Goal: Transaction & Acquisition: Purchase product/service

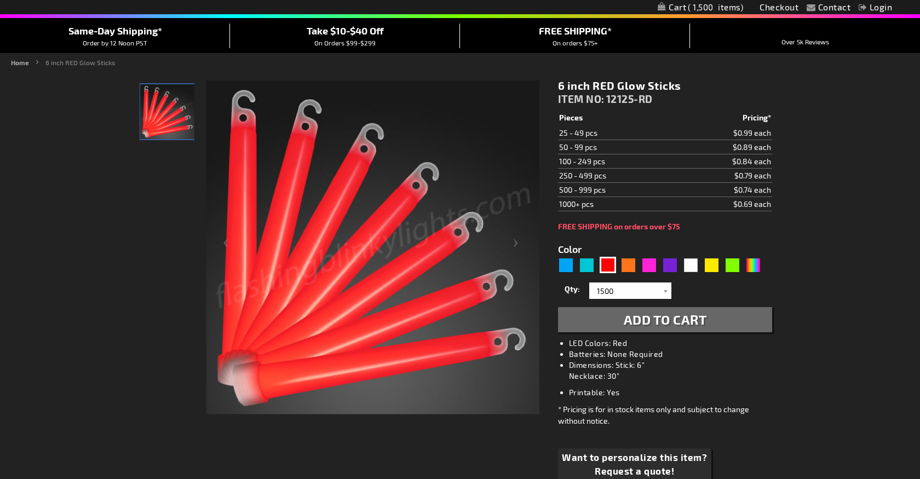
scroll to position [94, 0]
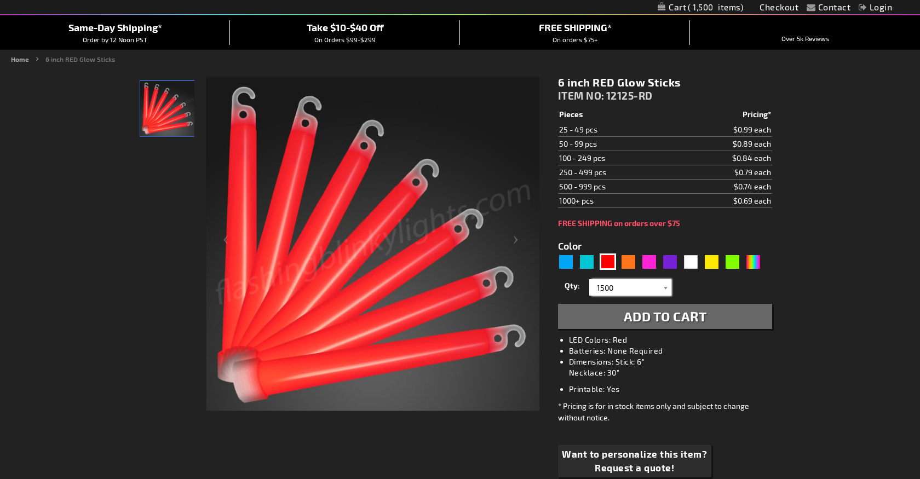
click at [639, 279] on input "1500" at bounding box center [631, 287] width 79 height 16
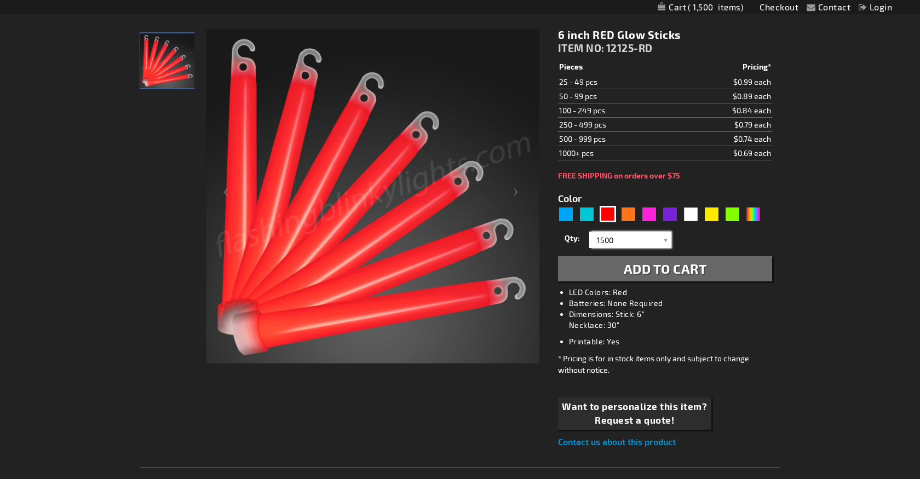
scroll to position [143, 0]
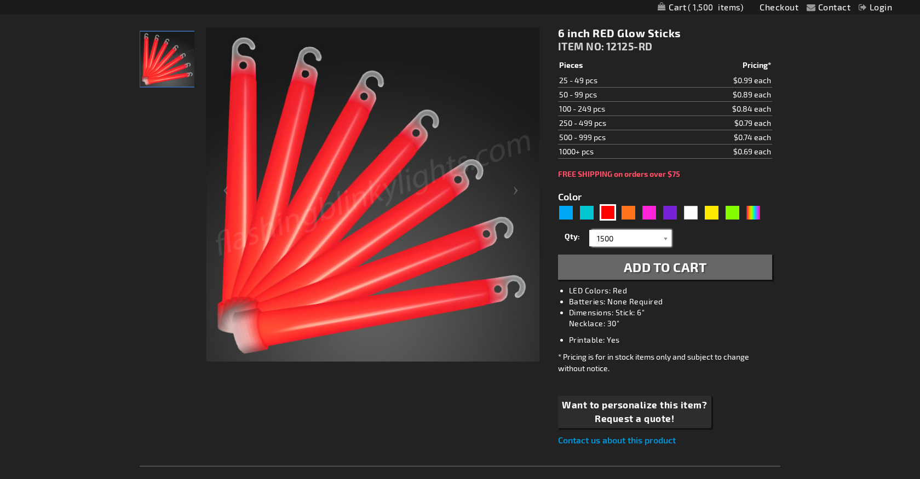
click at [617, 240] on input "1500" at bounding box center [631, 238] width 79 height 16
click at [656, 239] on input "1500" at bounding box center [631, 238] width 79 height 16
click at [667, 267] on span "Add to Cart" at bounding box center [665, 267] width 83 height 16
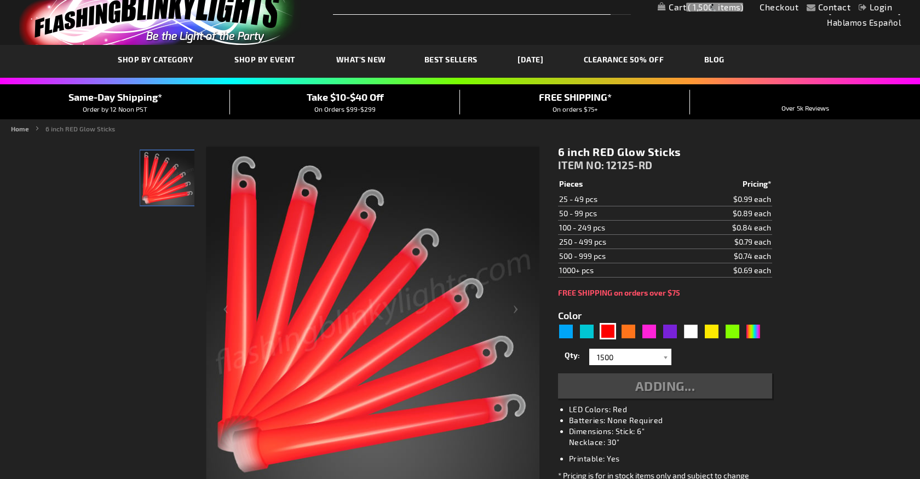
scroll to position [0, 0]
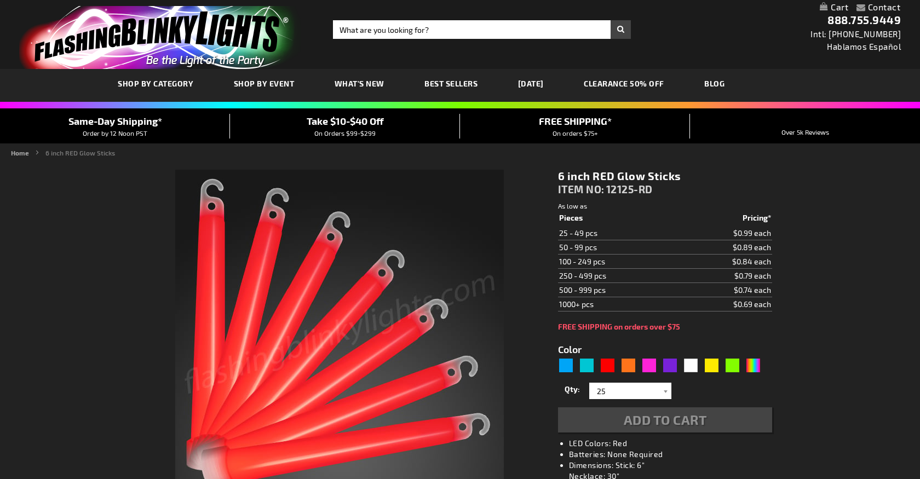
type input "5641"
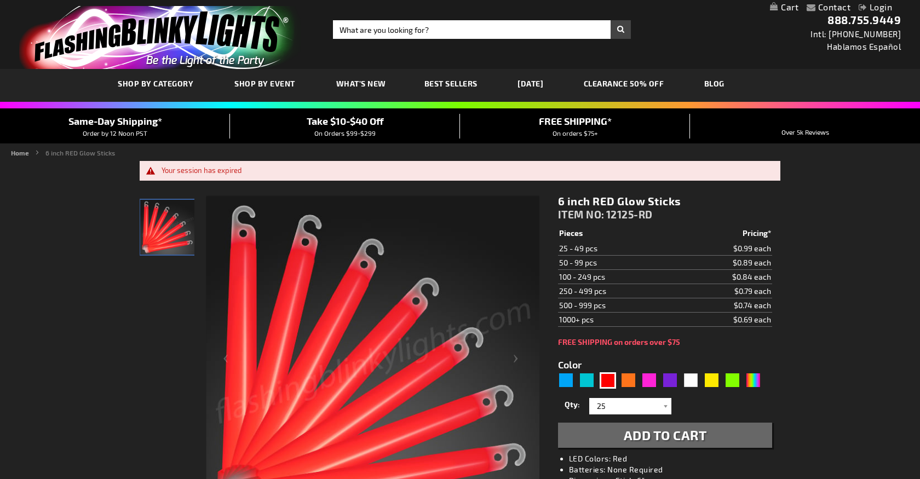
click at [781, 11] on link "My Cart" at bounding box center [784, 7] width 28 height 10
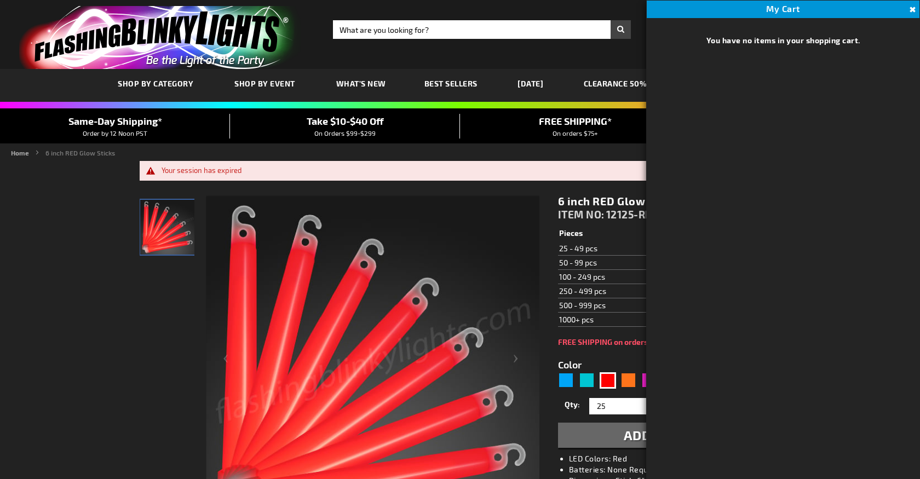
click at [614, 148] on ul "Home 6 inch RED Glow Sticks" at bounding box center [460, 153] width 899 height 10
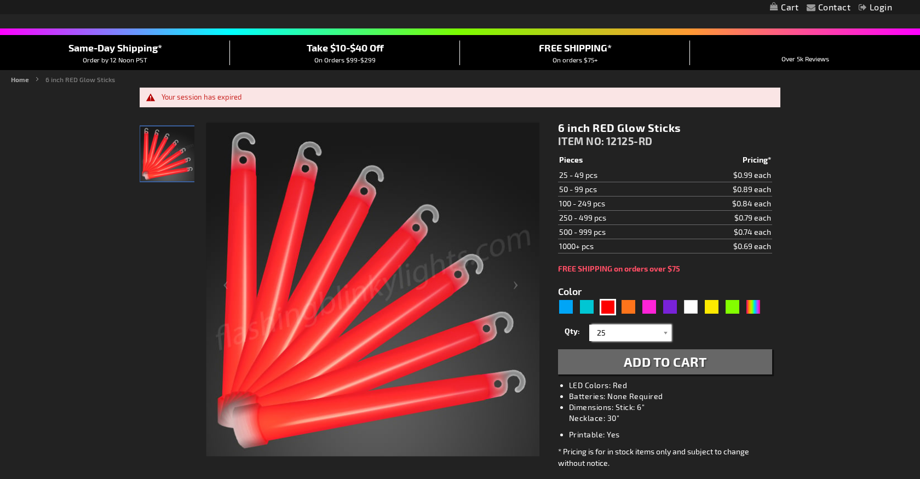
click at [646, 335] on input "25" at bounding box center [631, 333] width 79 height 16
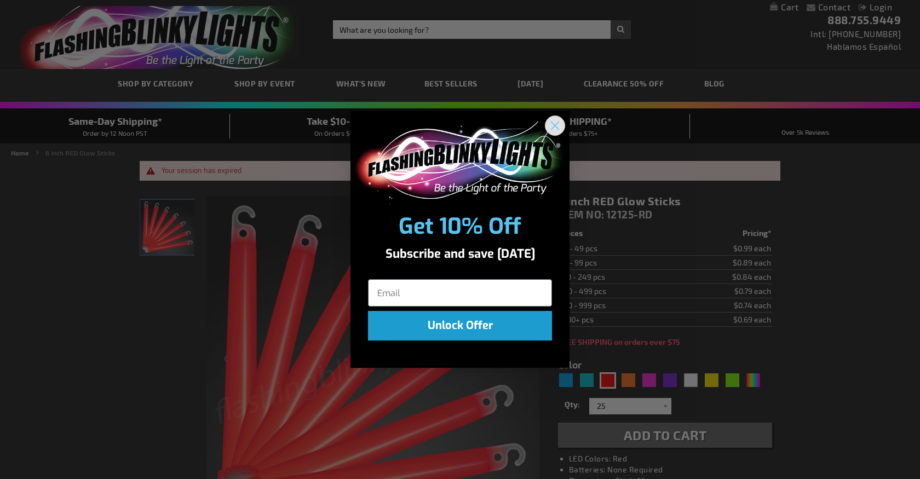
click at [554, 128] on circle "Close dialog" at bounding box center [555, 126] width 18 height 18
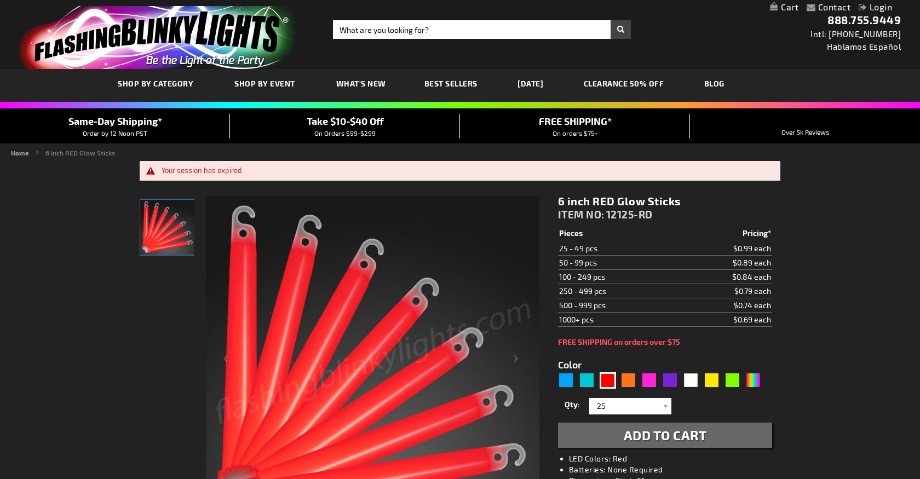
scroll to position [68, 0]
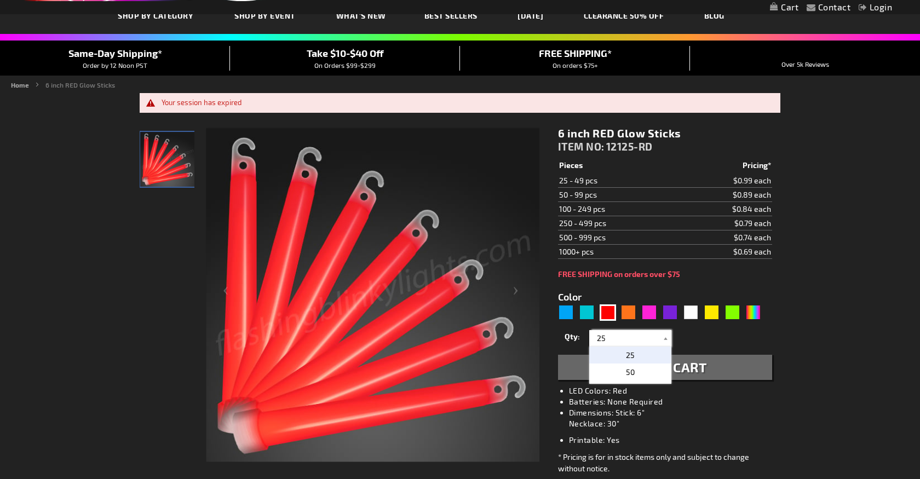
click at [617, 336] on input "25" at bounding box center [631, 338] width 79 height 16
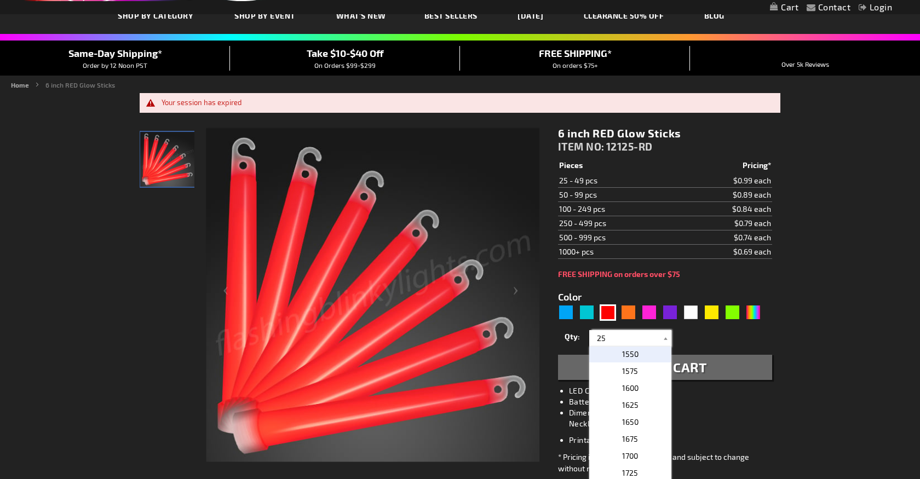
scroll to position [1000, 0]
click at [643, 356] on p "1500" at bounding box center [631, 356] width 82 height 17
type input "1500"
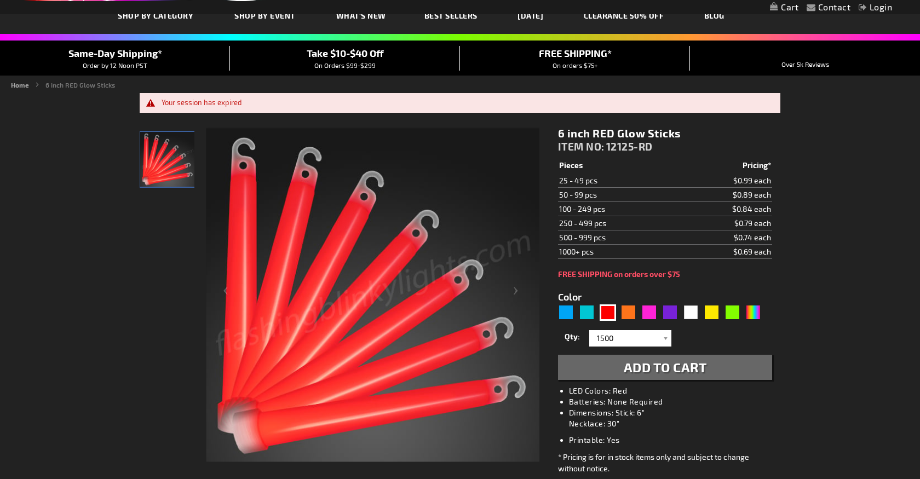
click at [647, 363] on span "Add to Cart" at bounding box center [665, 367] width 83 height 16
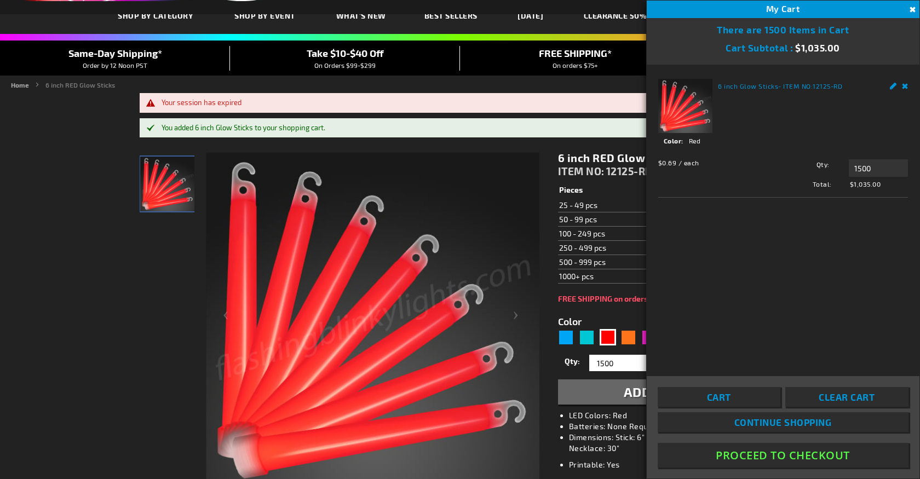
click at [745, 394] on link "Cart" at bounding box center [719, 397] width 123 height 20
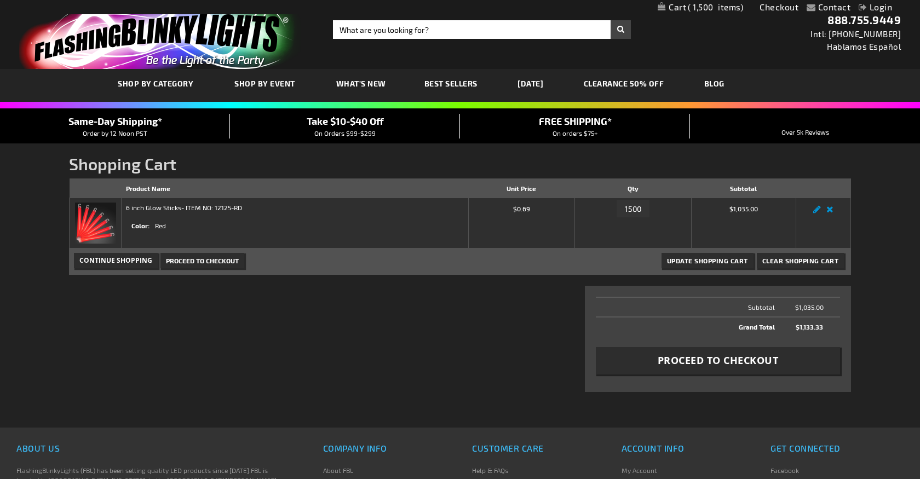
click at [764, 304] on th "Subtotal" at bounding box center [687, 307] width 183 height 20
click at [764, 358] on span "Proceed to Checkout" at bounding box center [718, 361] width 121 height 14
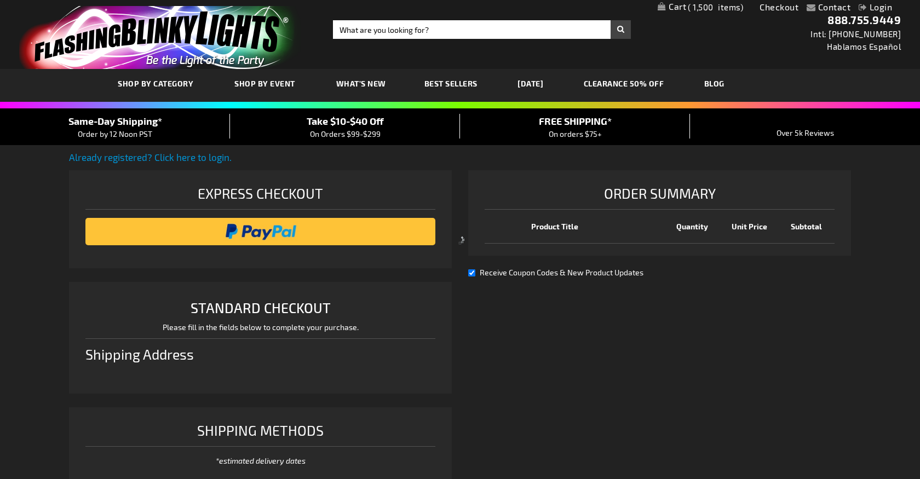
select select "US"
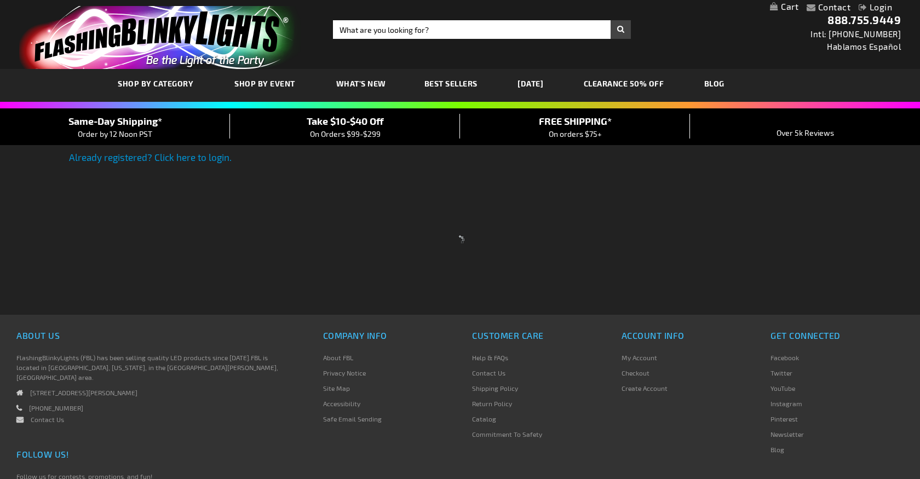
select select "US"
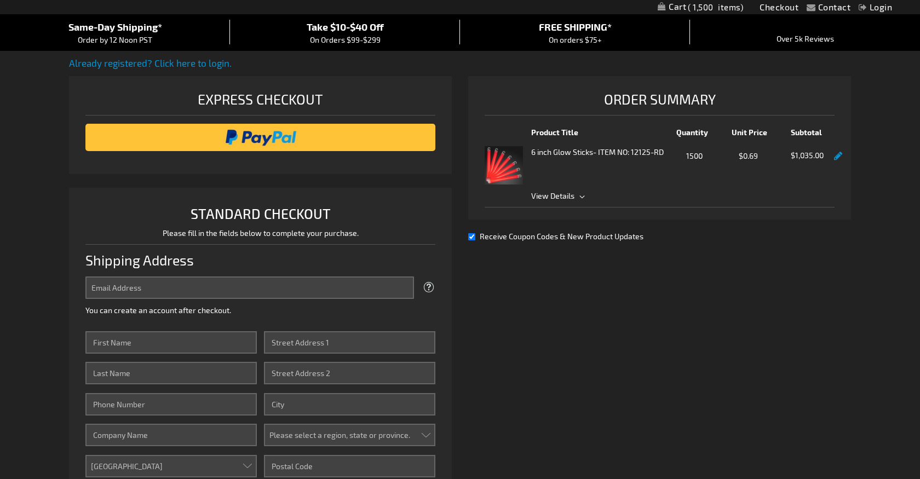
scroll to position [96, 0]
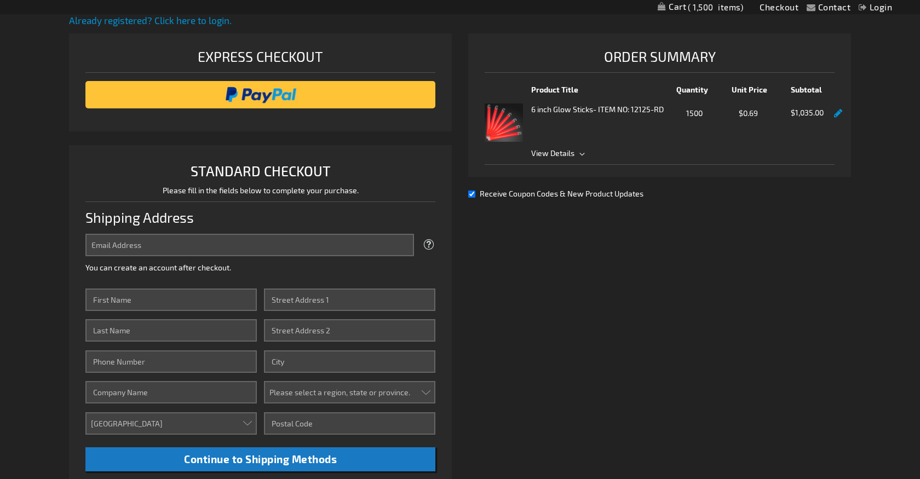
scroll to position [0, 0]
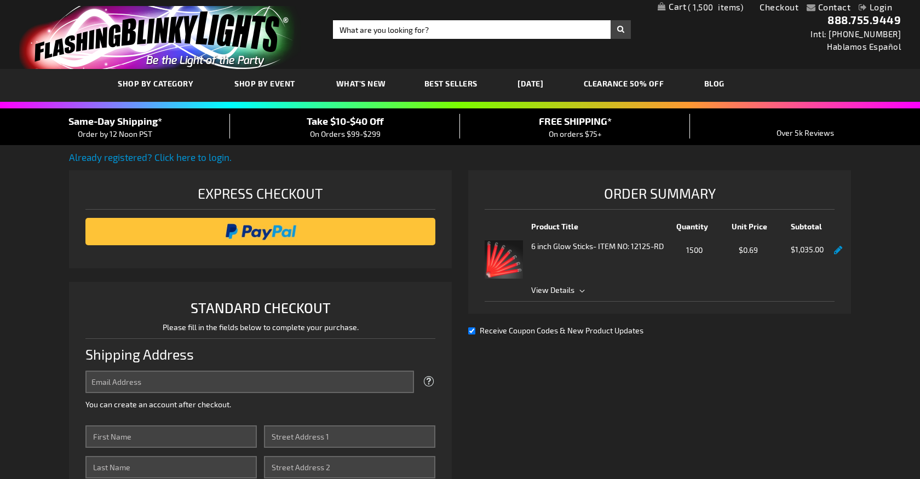
click at [572, 291] on span "View Details" at bounding box center [552, 289] width 43 height 9
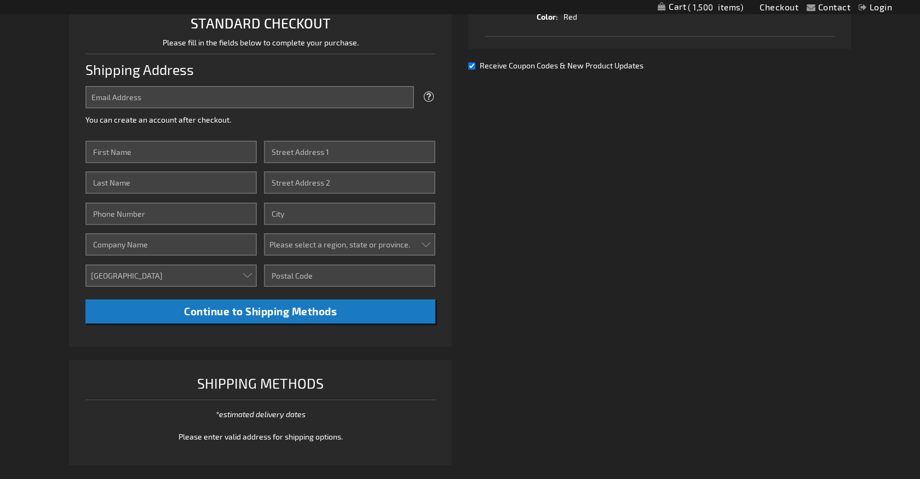
scroll to position [300, 0]
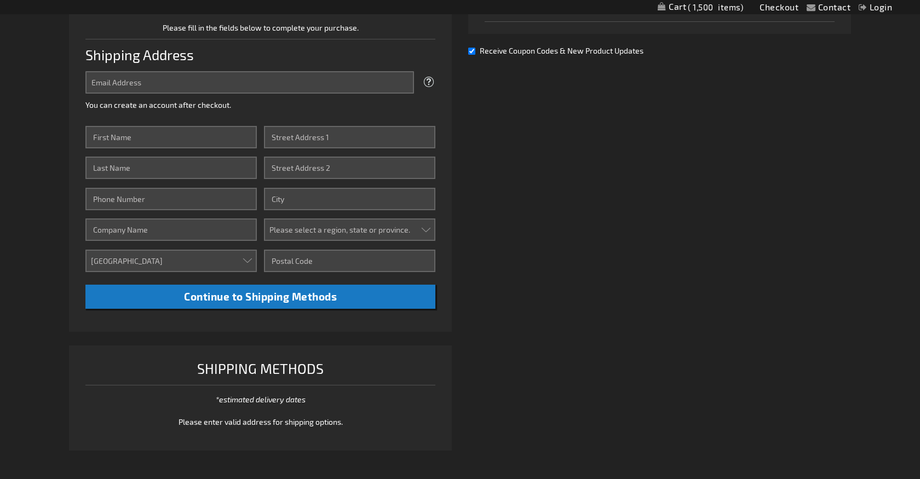
click at [337, 421] on span "Please enter valid address for shipping options." at bounding box center [261, 421] width 164 height 9
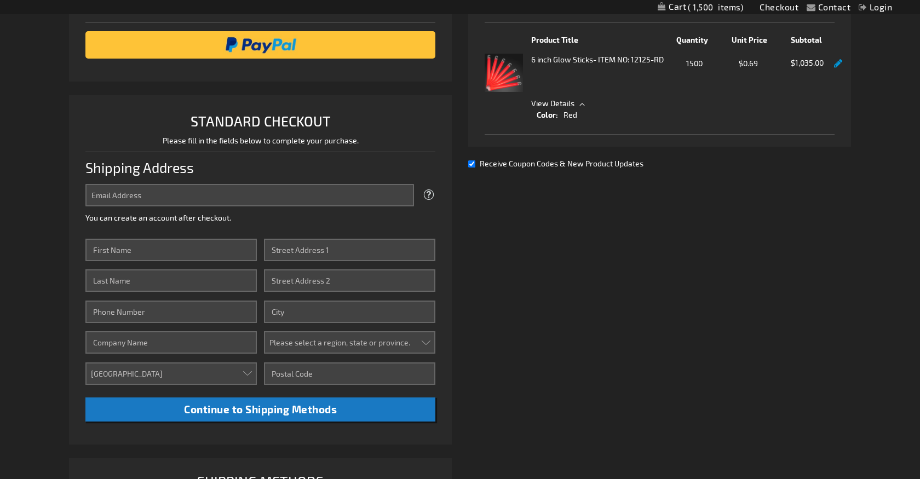
scroll to position [186, 0]
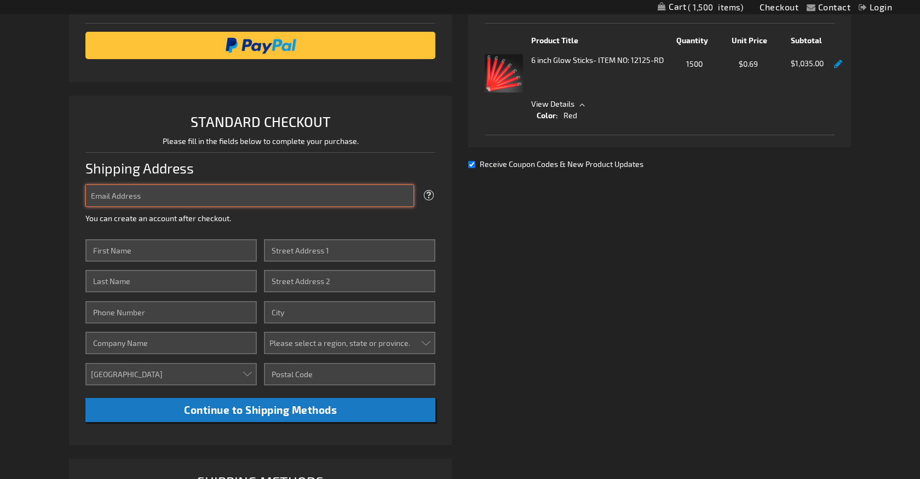
click at [201, 190] on input "Email Address" at bounding box center [249, 196] width 329 height 22
type input "rpalmer@umd.edu"
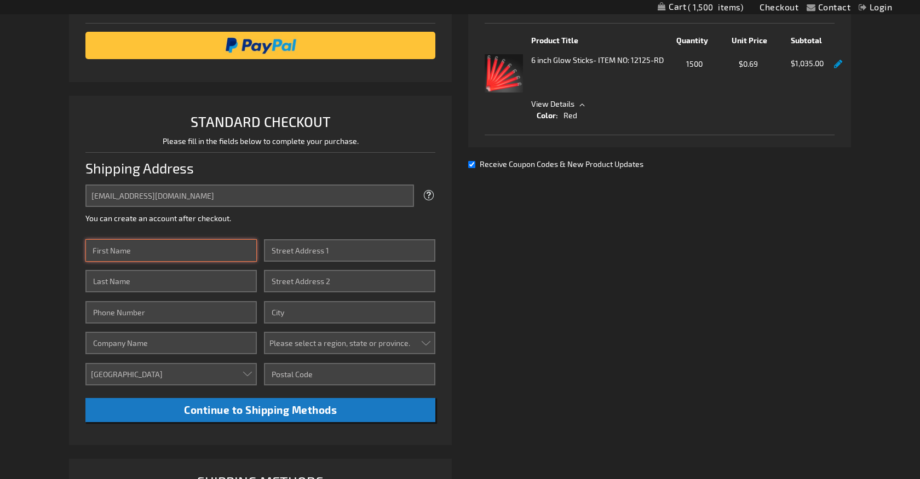
click at [175, 242] on input "First Name" at bounding box center [170, 250] width 171 height 22
type input "Rachel"
type input "Palmer"
type input "4113 Dock Landing Road"
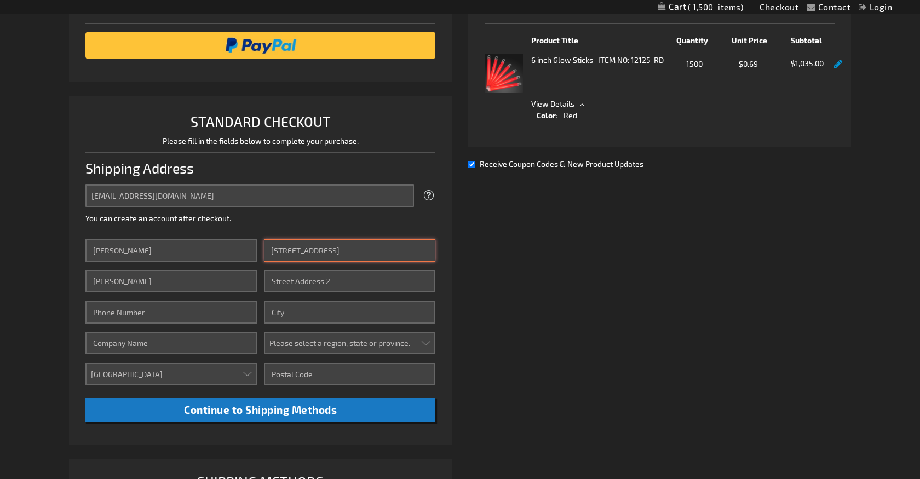
type input "Chesapeake"
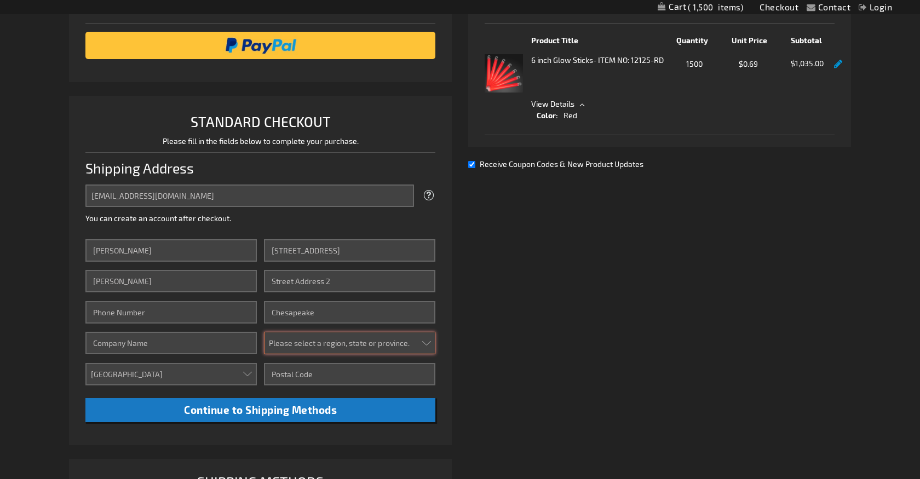
select select "61"
type input "23321"
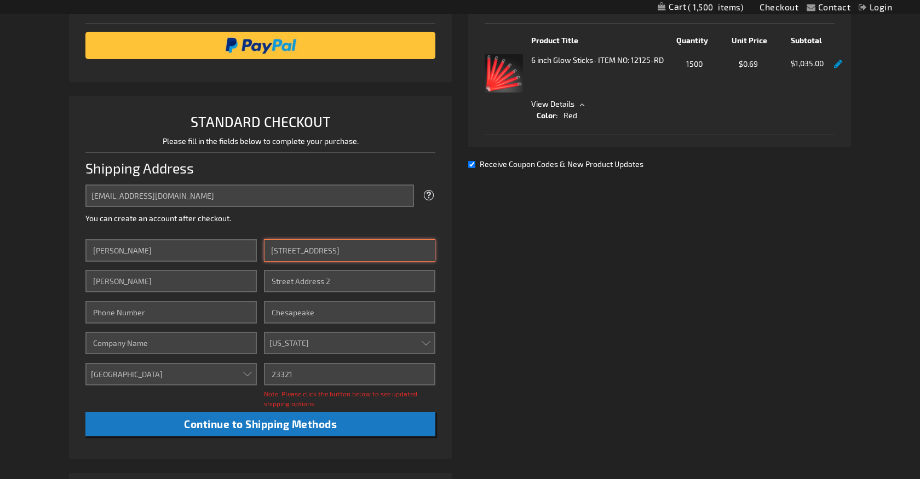
click at [295, 246] on input "4113 Dock Landing Road" at bounding box center [349, 250] width 171 height 22
type input "8500 Paint Branch Drive"
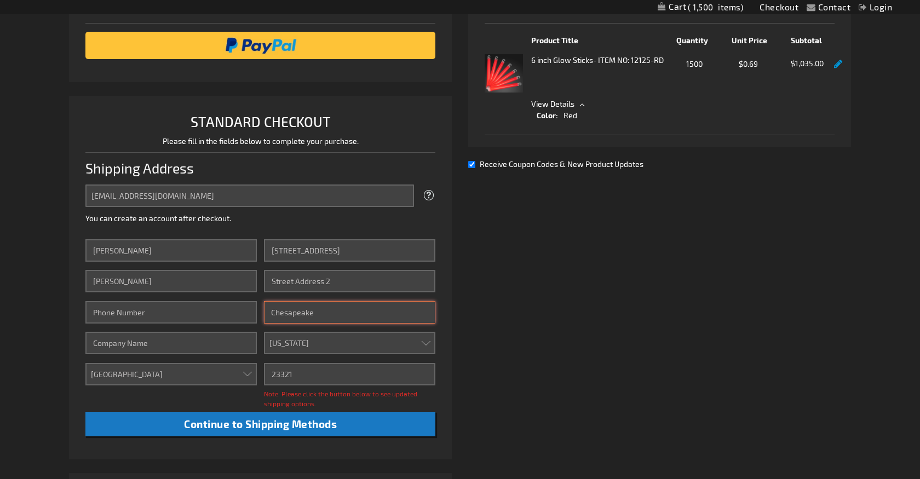
click at [307, 316] on input "Chesapeake" at bounding box center [349, 312] width 171 height 22
type input "COLLEGE PARK"
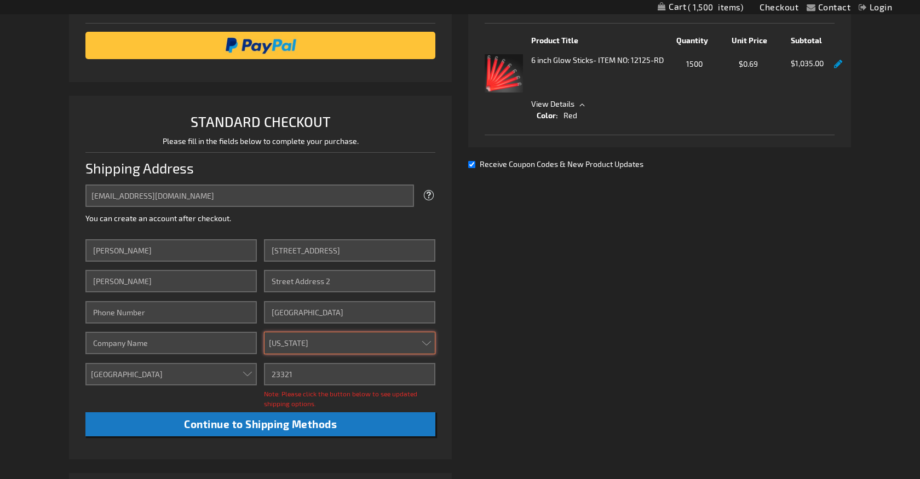
click at [347, 350] on select "Please select a region, state or province. Alabama Alaska Arizona Arkansas Cali…" at bounding box center [349, 343] width 171 height 22
select select "31"
click at [264, 332] on select "Please select a region, state or province. Alabama Alaska Arizona Arkansas Cali…" at bounding box center [349, 343] width 171 height 22
click at [290, 376] on input "23321" at bounding box center [349, 374] width 171 height 22
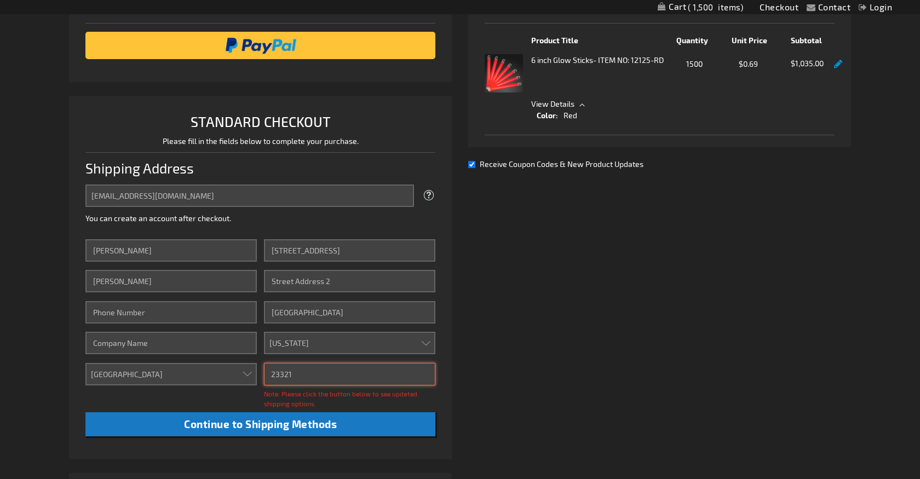
click at [290, 376] on input "23321" at bounding box center [349, 374] width 171 height 22
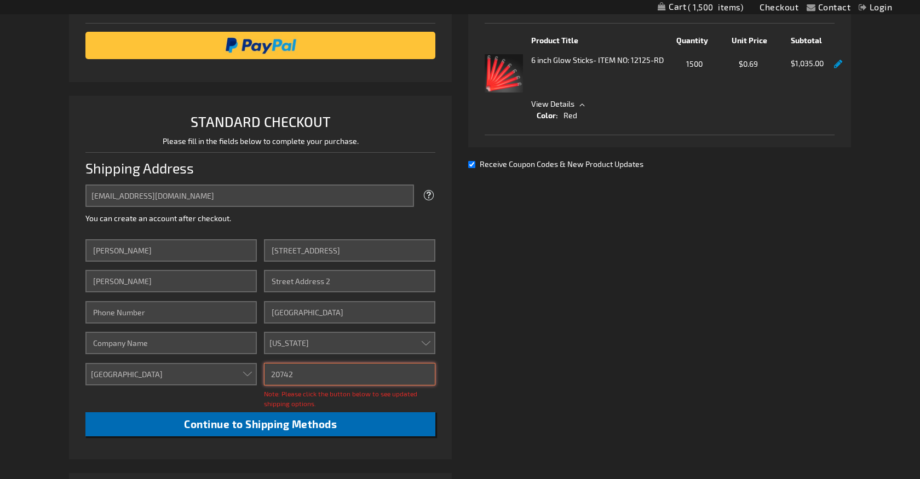
type input "20742"
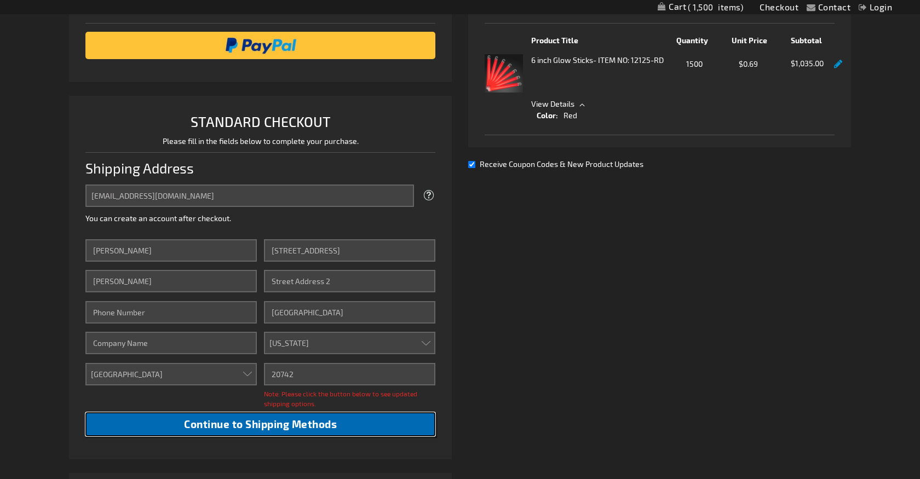
click at [314, 425] on span "Continue to Shipping Methods" at bounding box center [260, 424] width 153 height 13
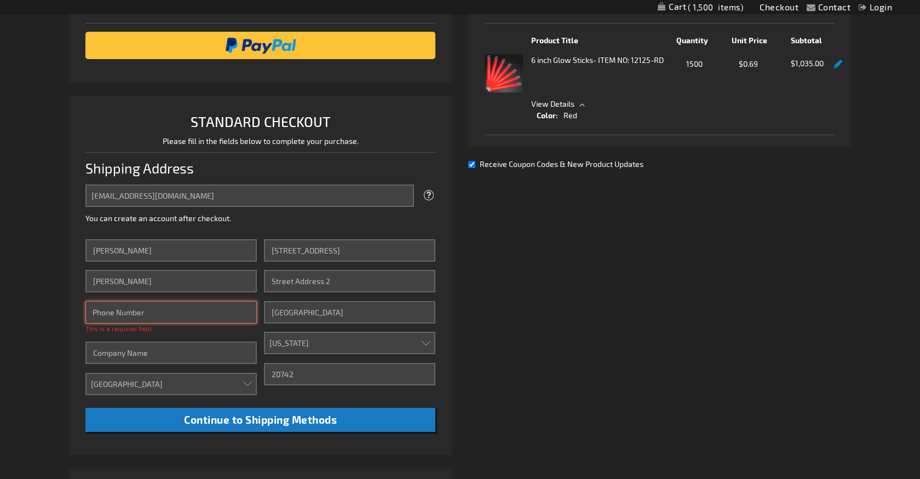
click at [99, 307] on input "Phone Number" at bounding box center [170, 312] width 171 height 22
type input "7577639949"
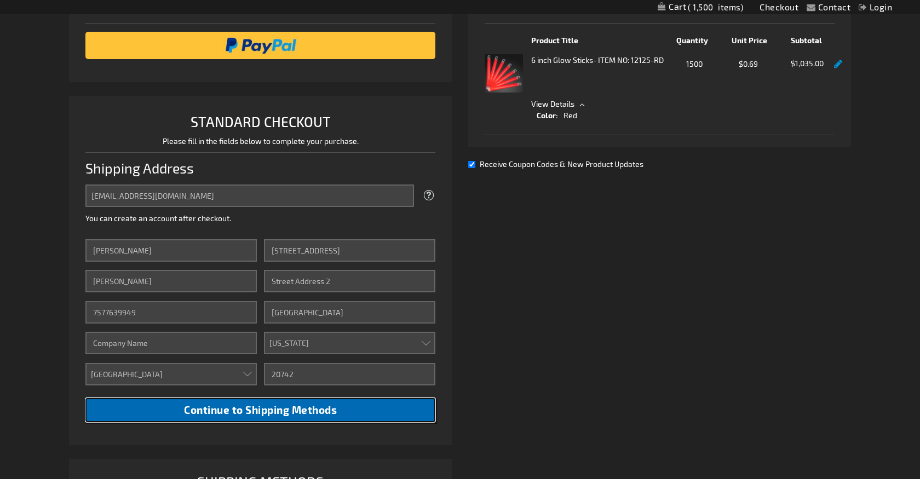
click at [215, 407] on span "Continue to Shipping Methods" at bounding box center [260, 410] width 153 height 13
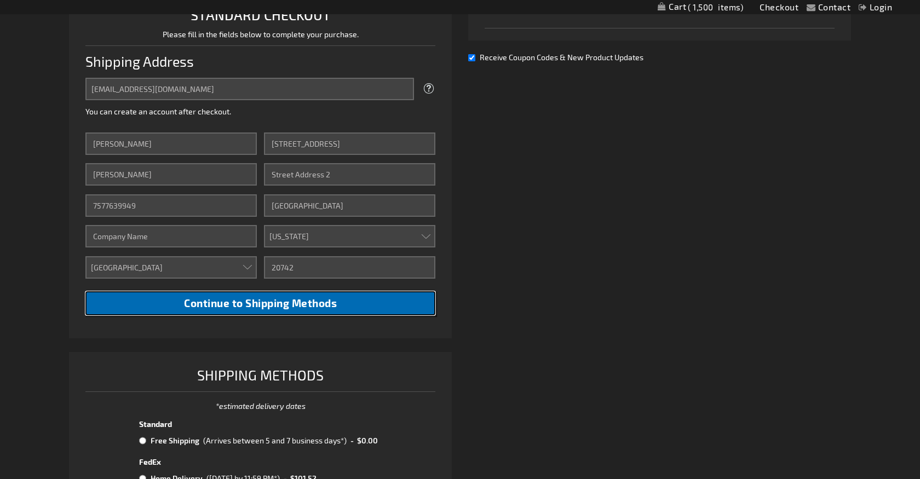
scroll to position [294, 0]
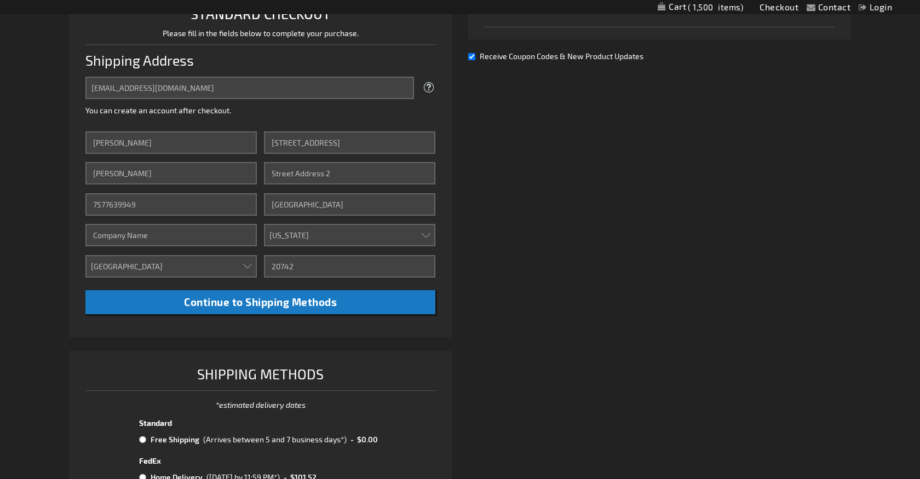
click at [520, 323] on div "Already registered? Click here to login. Shipping Review & Payments Estimated T…" at bounding box center [460, 255] width 782 height 798
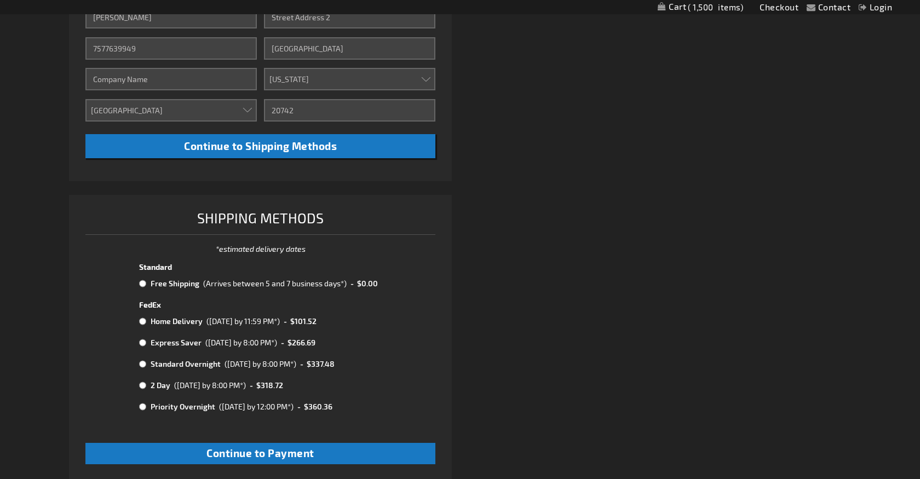
scroll to position [452, 0]
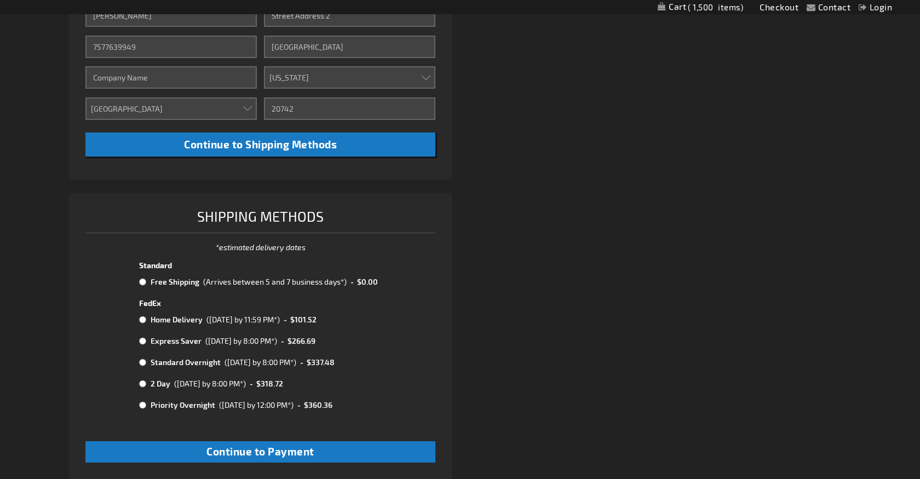
click at [341, 277] on div "(Arrives between 5 and 7 business days*)" at bounding box center [275, 282] width 144 height 12
radio input "true"
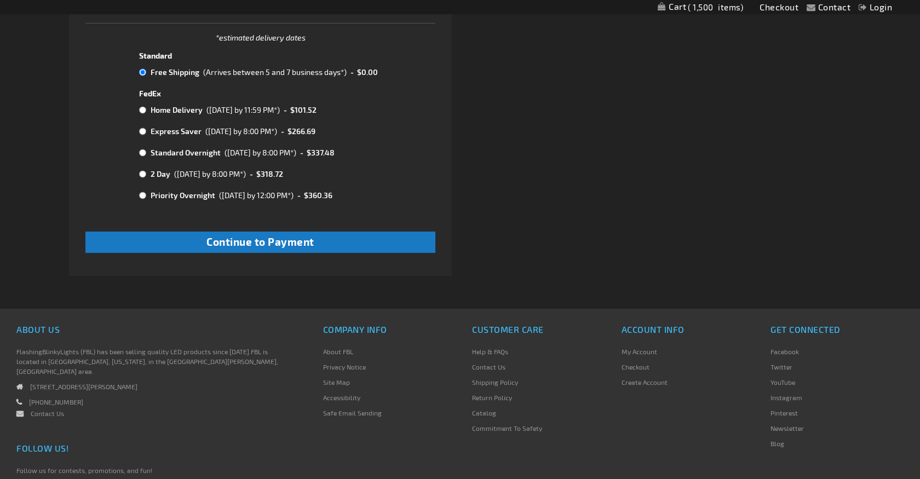
scroll to position [747, 0]
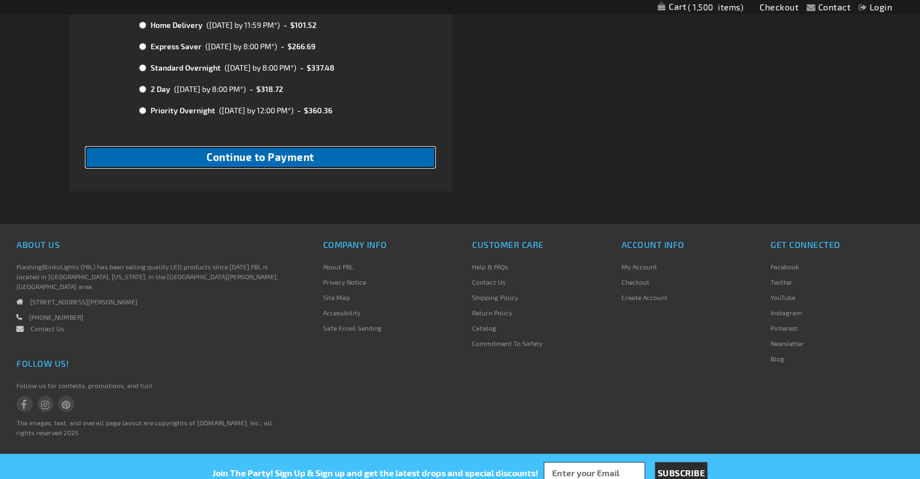
click at [419, 159] on button "Continue to Payment" at bounding box center [260, 157] width 350 height 21
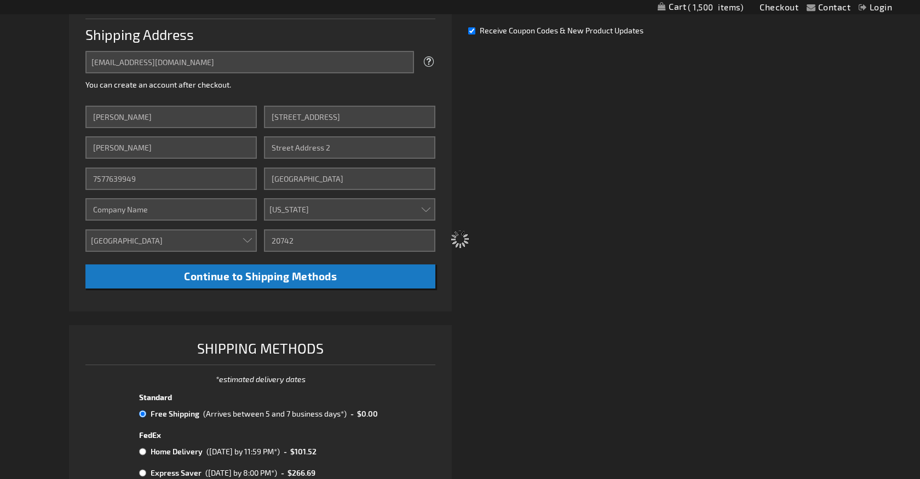
scroll to position [0, 0]
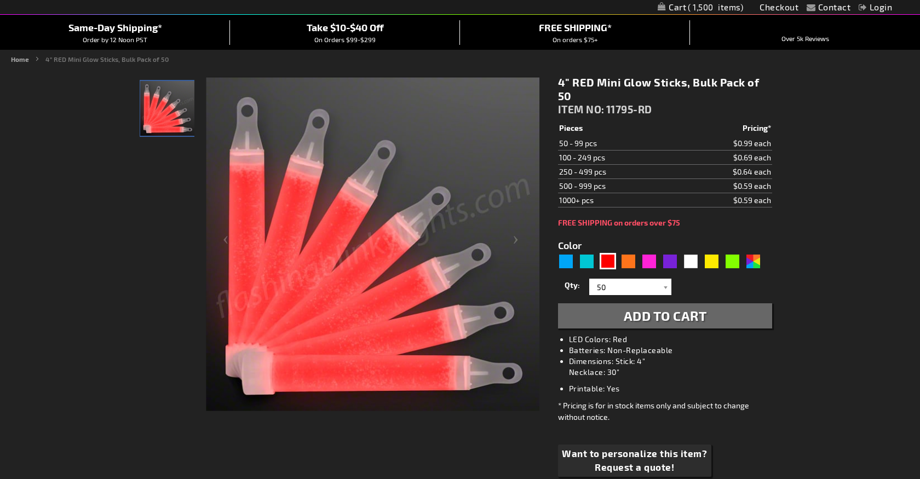
scroll to position [94, 0]
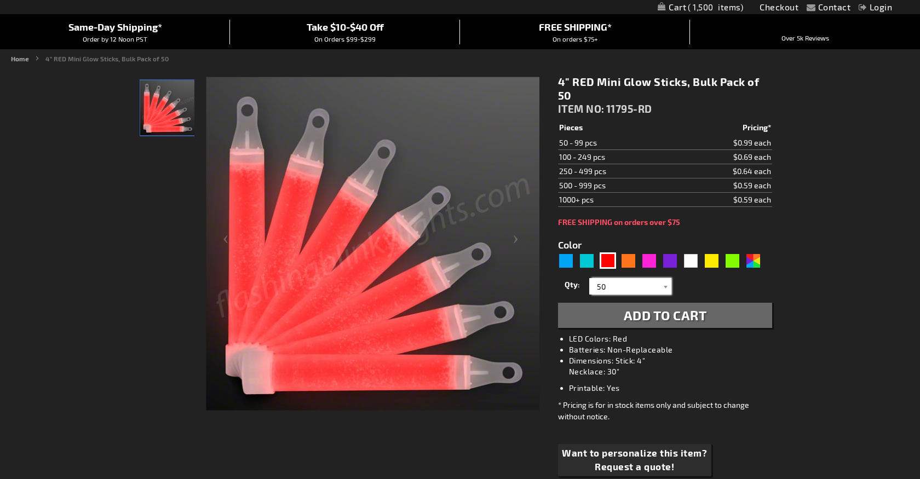
click at [622, 287] on input "50" at bounding box center [631, 286] width 79 height 16
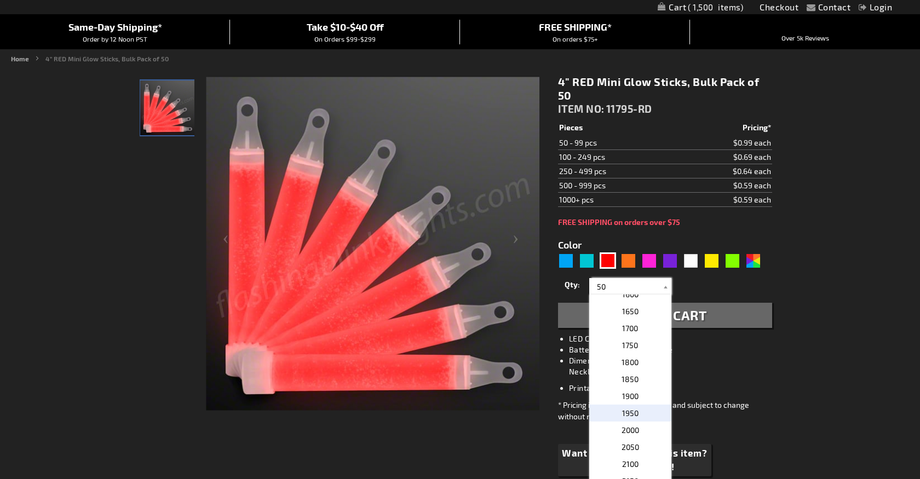
scroll to position [539, 0]
click at [639, 419] on p "2000" at bounding box center [631, 426] width 82 height 17
type input "2000"
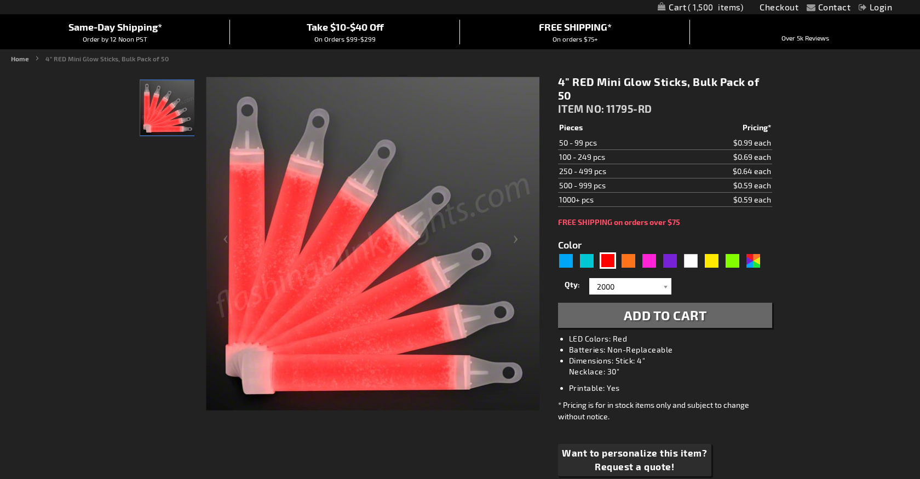
click at [684, 325] on button "Add to Cart" at bounding box center [665, 315] width 214 height 25
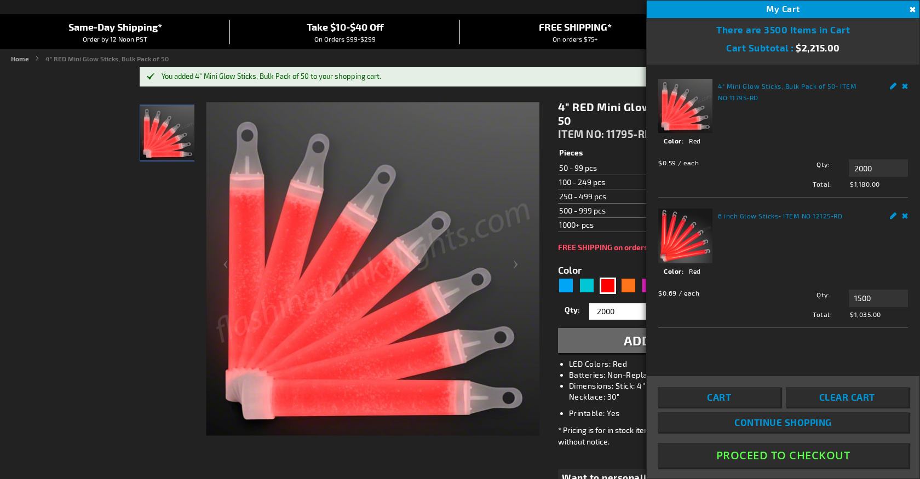
click at [630, 223] on td "1000+ pcs" at bounding box center [617, 225] width 118 height 14
